Goal: Check status: Check status

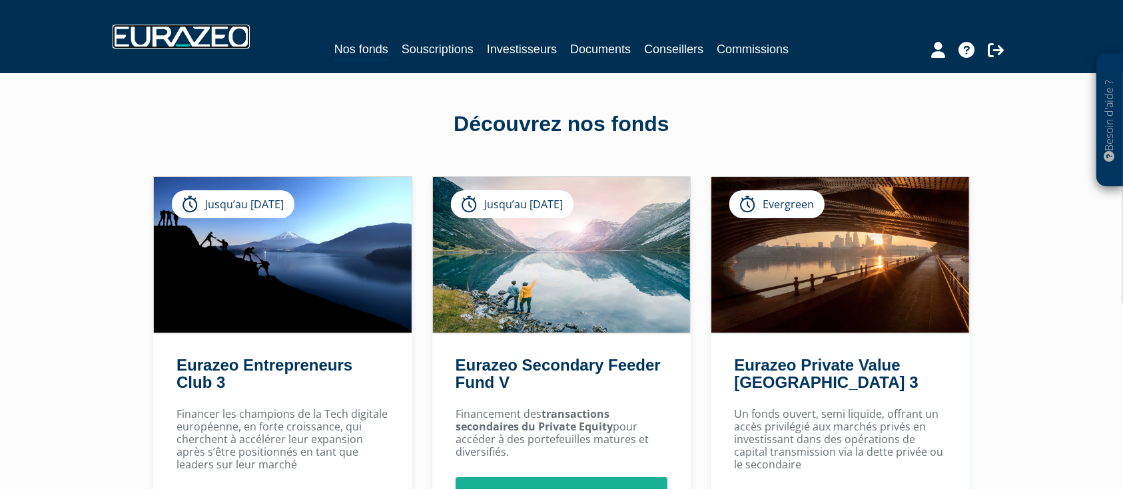
click at [190, 31] on img at bounding box center [181, 37] width 137 height 24
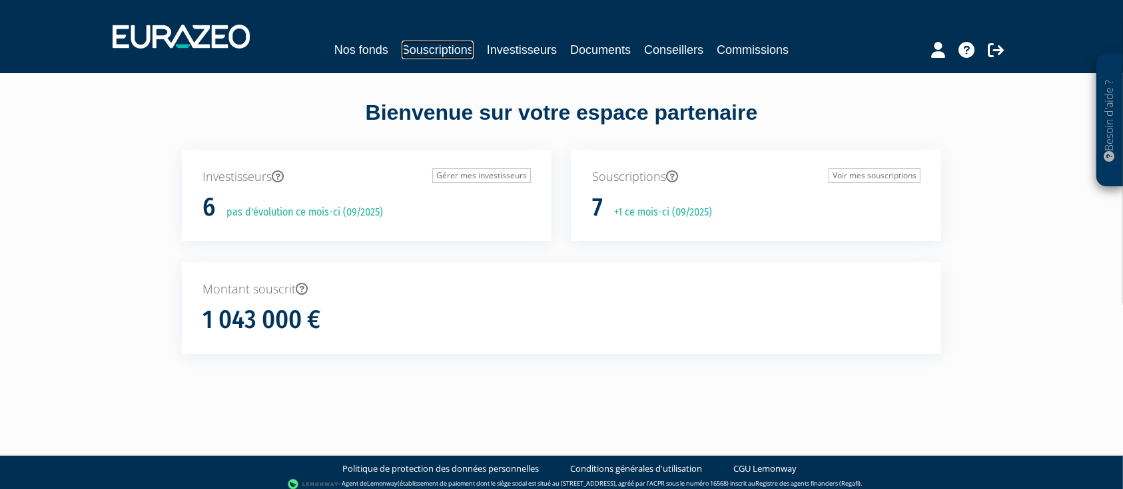
click at [431, 51] on link "Souscriptions" at bounding box center [437, 50] width 72 height 19
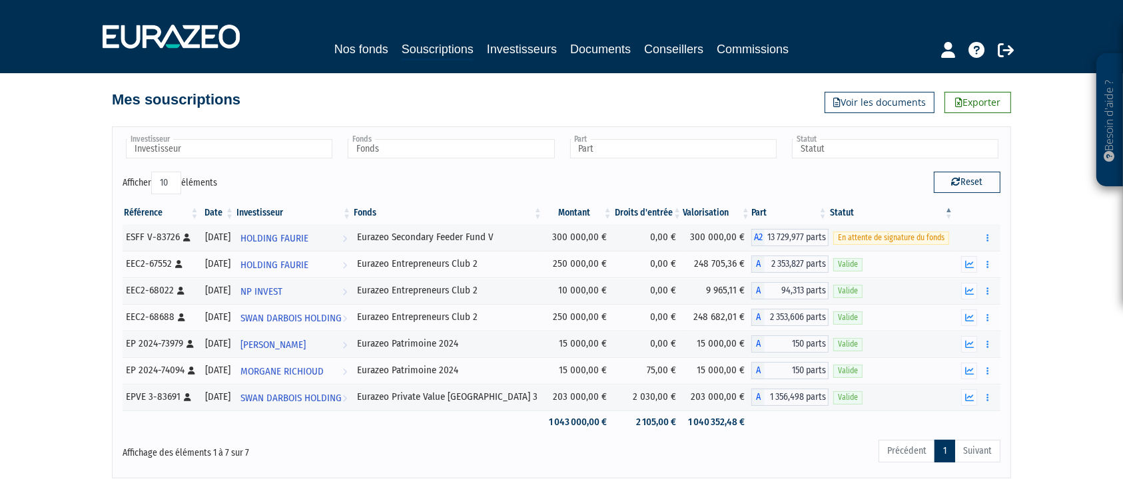
scroll to position [7, 0]
click at [580, 240] on td "300 000,00 €" at bounding box center [578, 239] width 70 height 27
click at [561, 238] on td "300 000,00 €" at bounding box center [578, 239] width 70 height 27
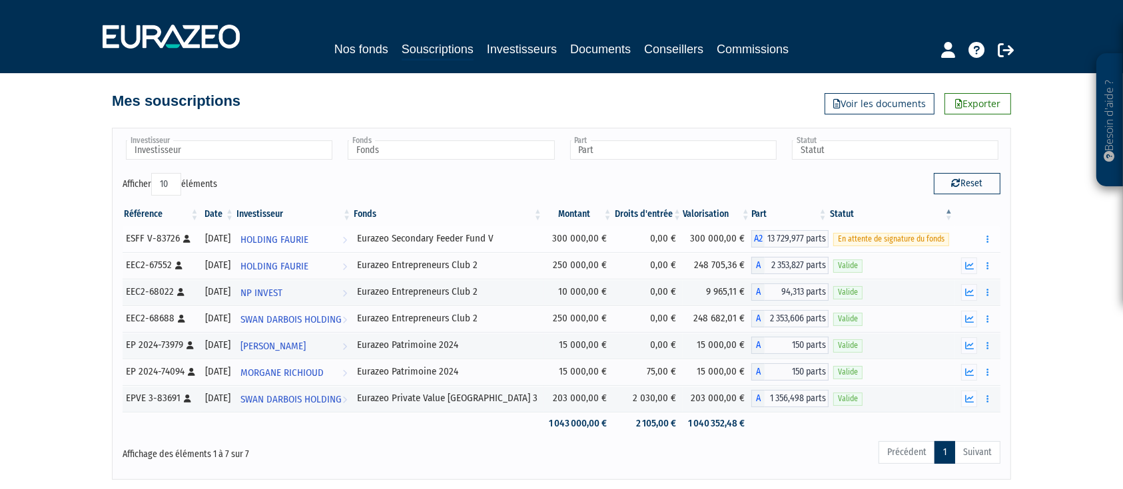
click at [553, 237] on td "300 000,00 €" at bounding box center [578, 239] width 70 height 27
